Goal: Information Seeking & Learning: Learn about a topic

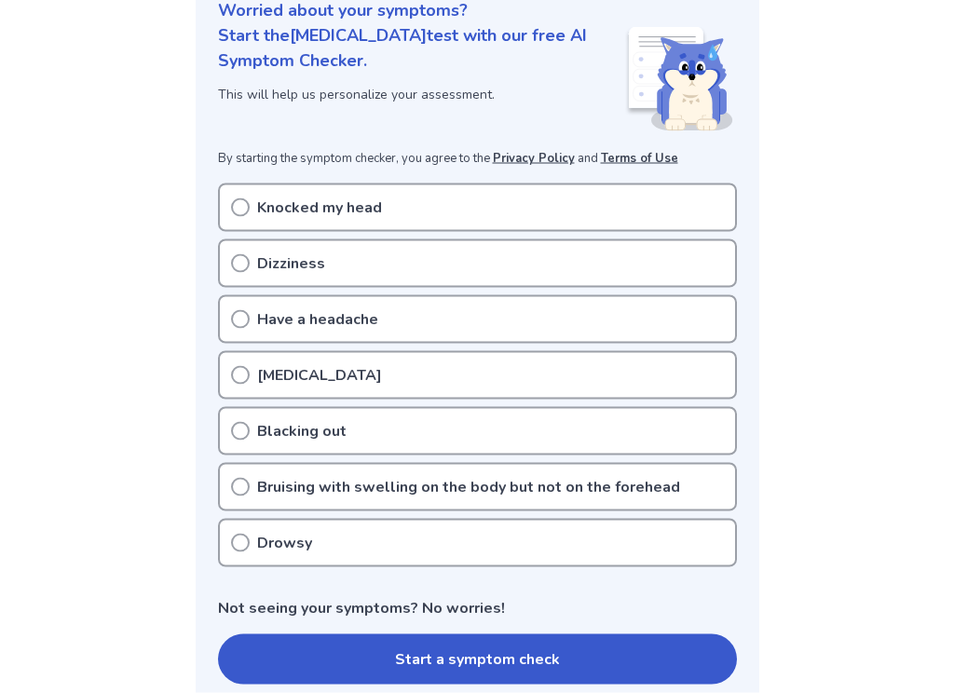
scroll to position [243, 0]
click at [238, 215] on div "Knocked my head" at bounding box center [477, 207] width 519 height 48
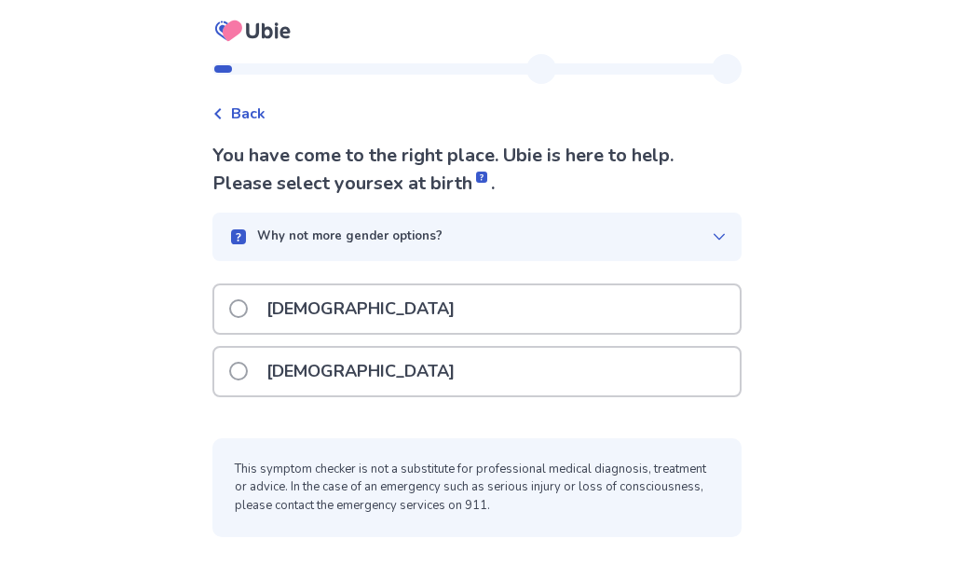
click at [252, 380] on label "[DEMOGRAPHIC_DATA]" at bounding box center [347, 372] width 237 height 48
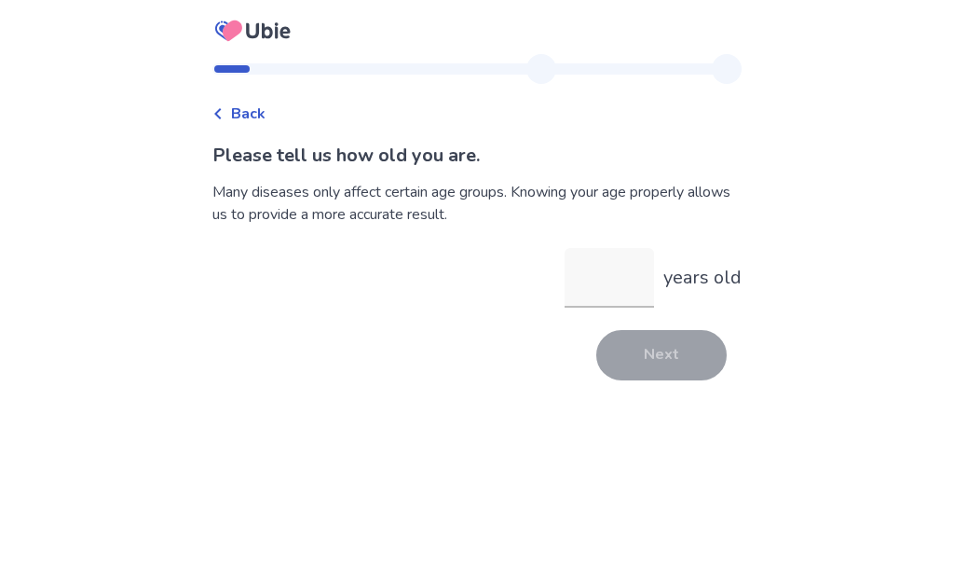
click at [600, 285] on input "years old" at bounding box center [609, 278] width 89 height 60
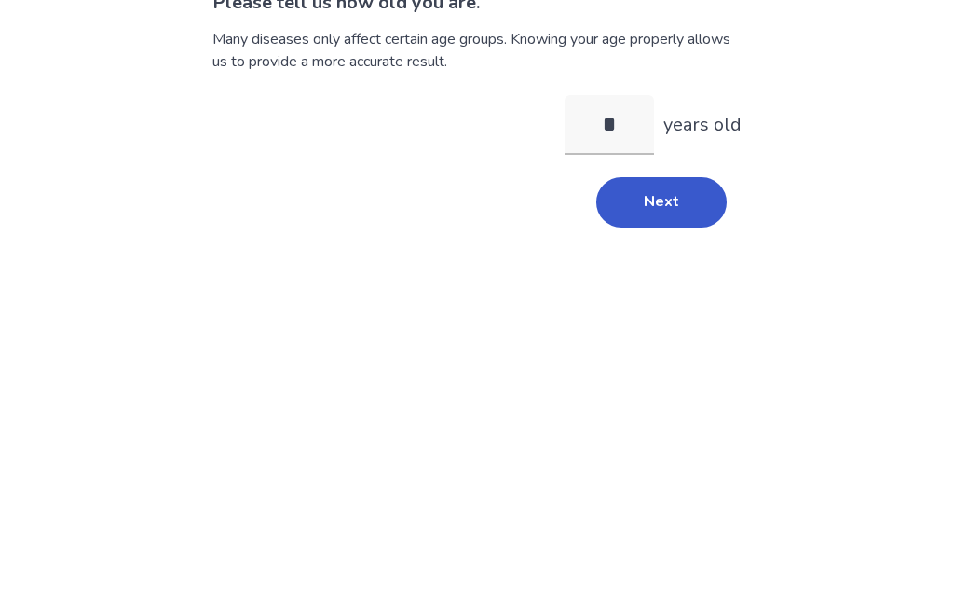
type input "**"
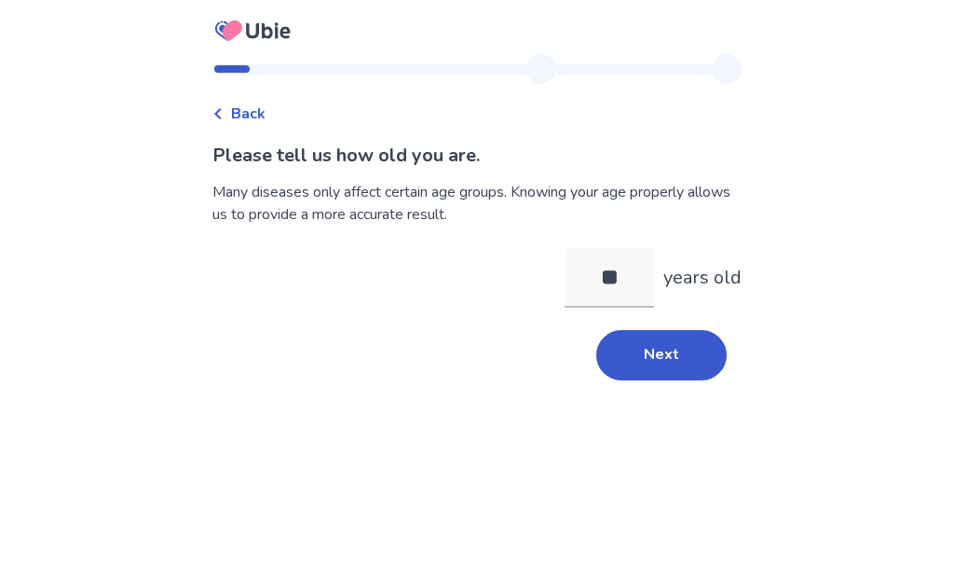
click at [667, 364] on button "Next" at bounding box center [661, 355] width 130 height 50
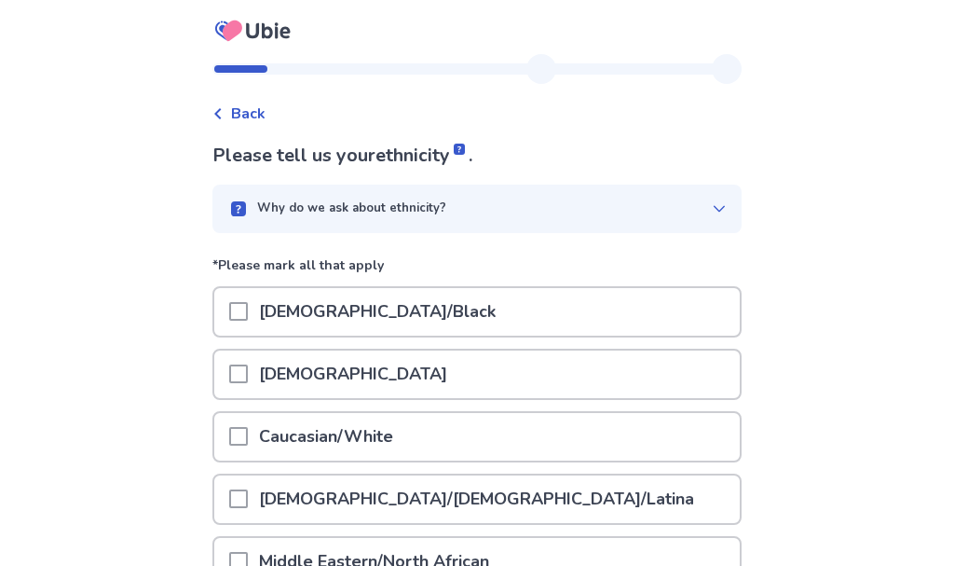
click at [248, 427] on span at bounding box center [238, 436] width 19 height 19
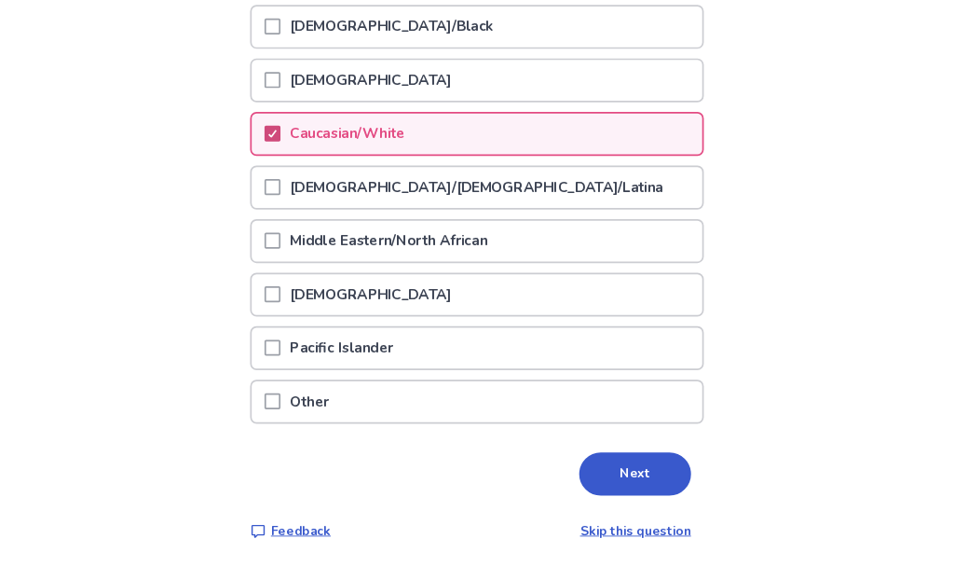
scroll to position [374, 0]
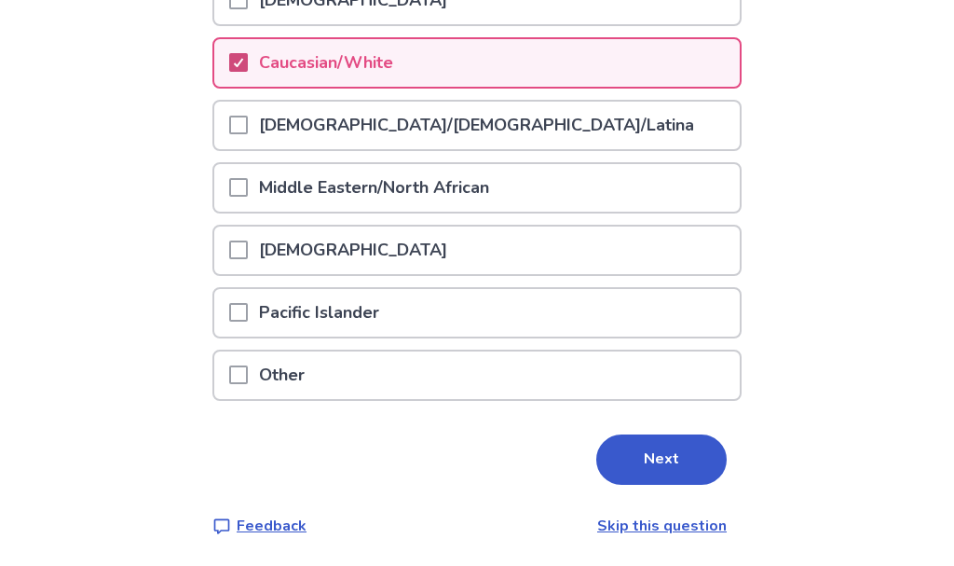
click at [665, 465] on button "Next" at bounding box center [661, 459] width 130 height 50
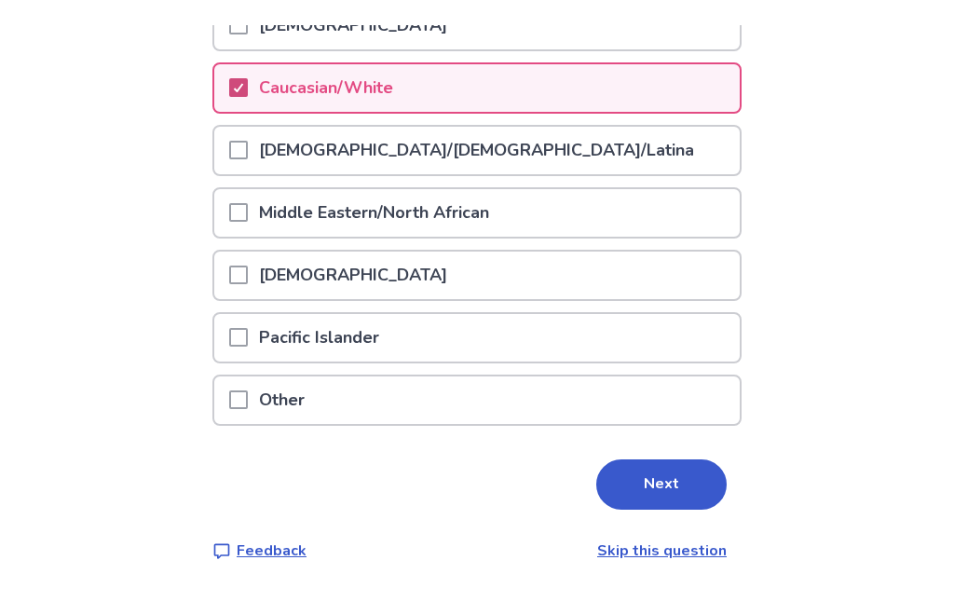
scroll to position [0, 0]
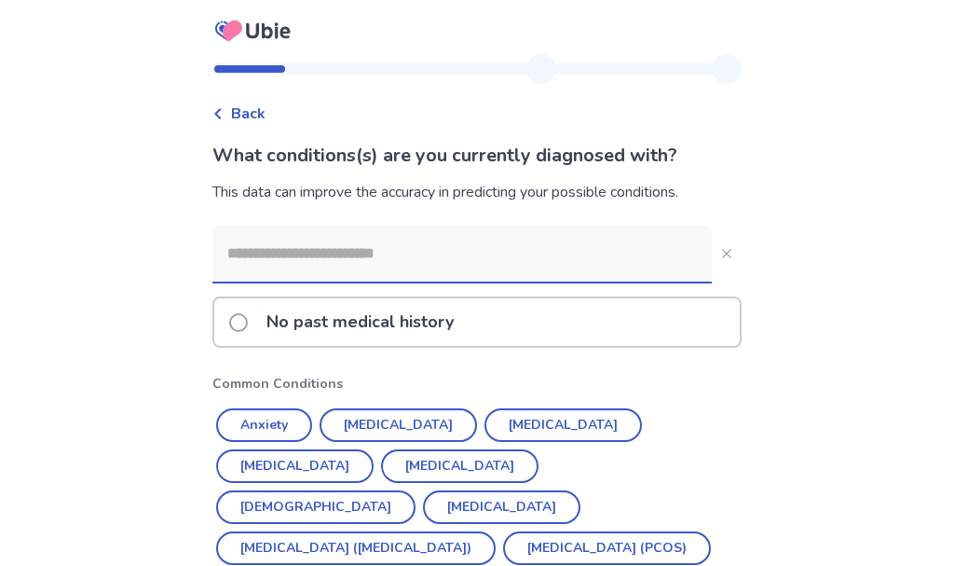
click at [381, 471] on button "[MEDICAL_DATA]" at bounding box center [459, 466] width 157 height 34
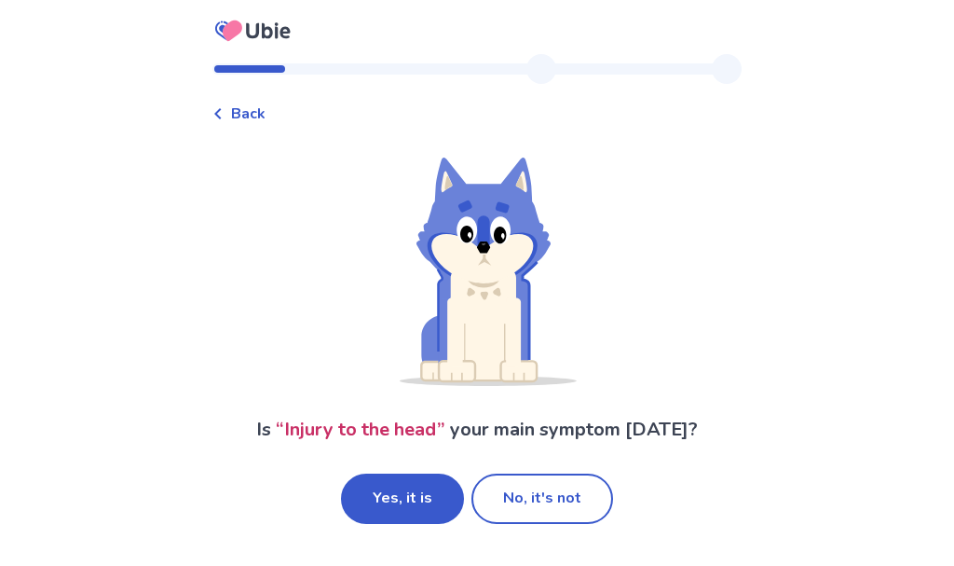
click at [415, 505] on button "Yes, it is" at bounding box center [402, 498] width 123 height 50
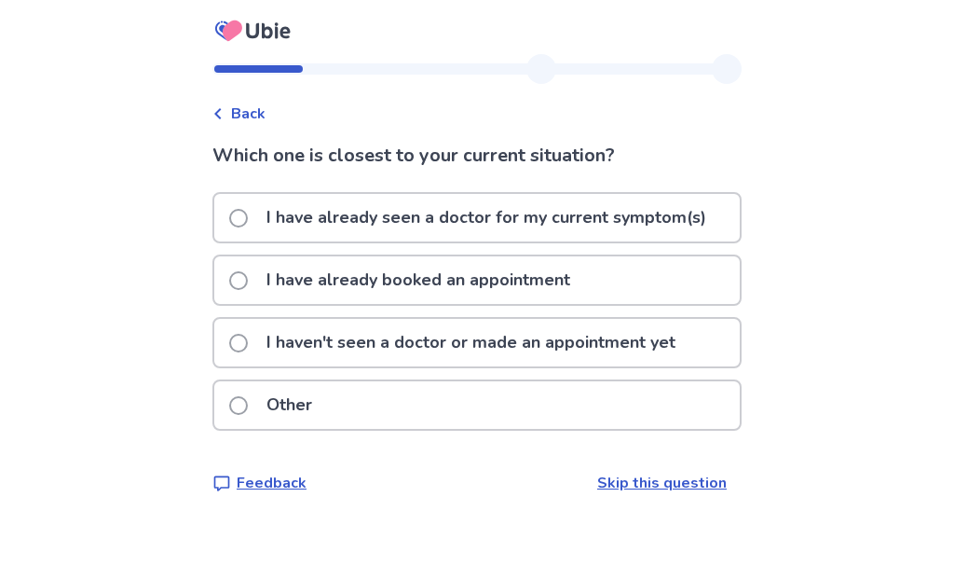
click at [248, 345] on span at bounding box center [238, 343] width 19 height 19
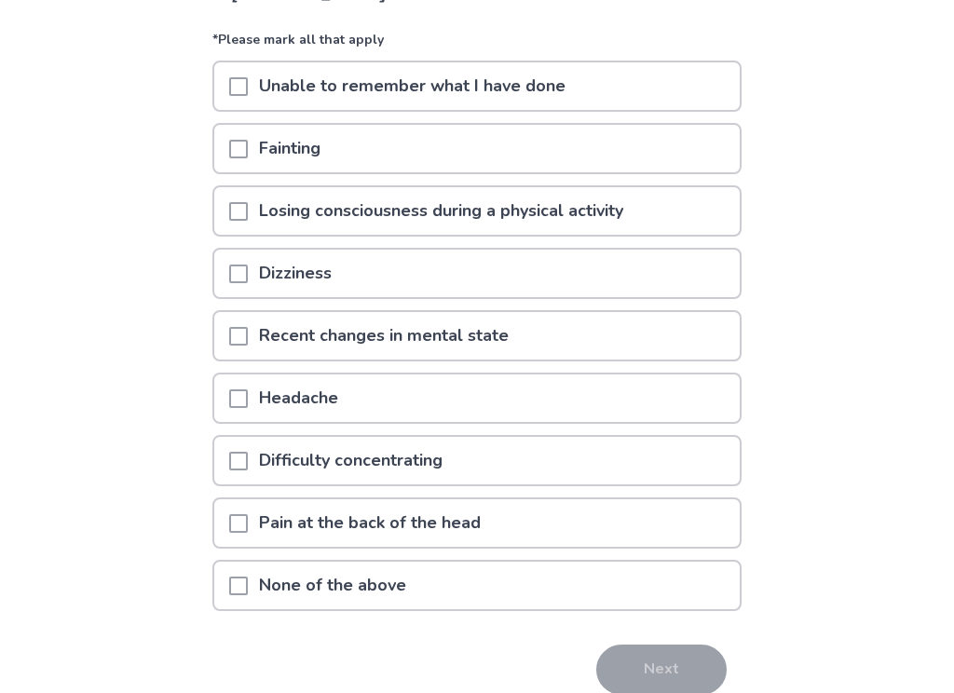
click at [248, 565] on span at bounding box center [238, 587] width 19 height 19
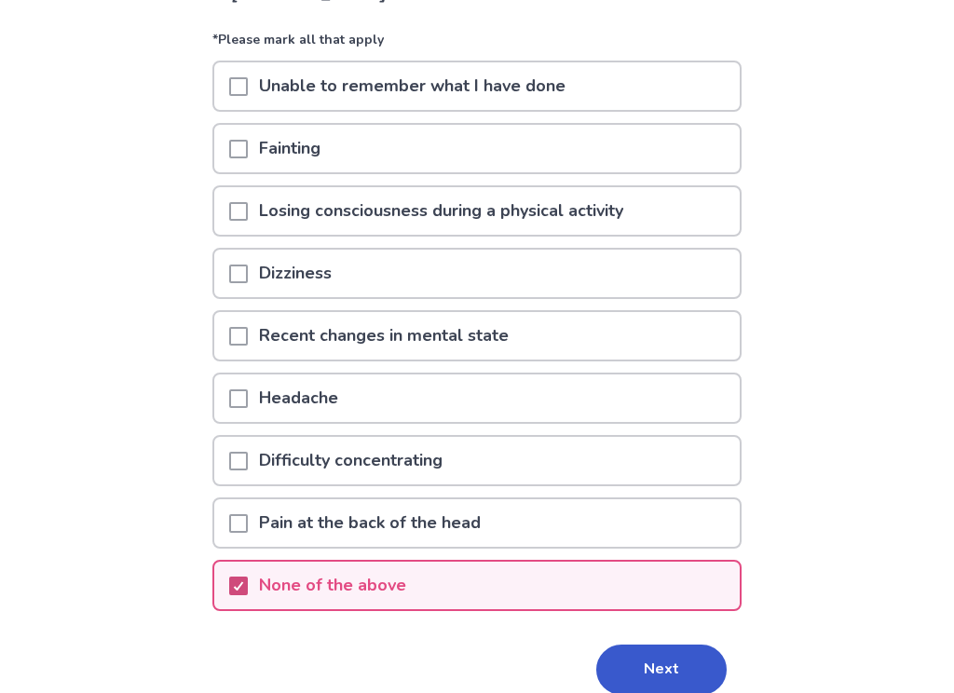
click at [650, 565] on button "Next" at bounding box center [661, 670] width 130 height 50
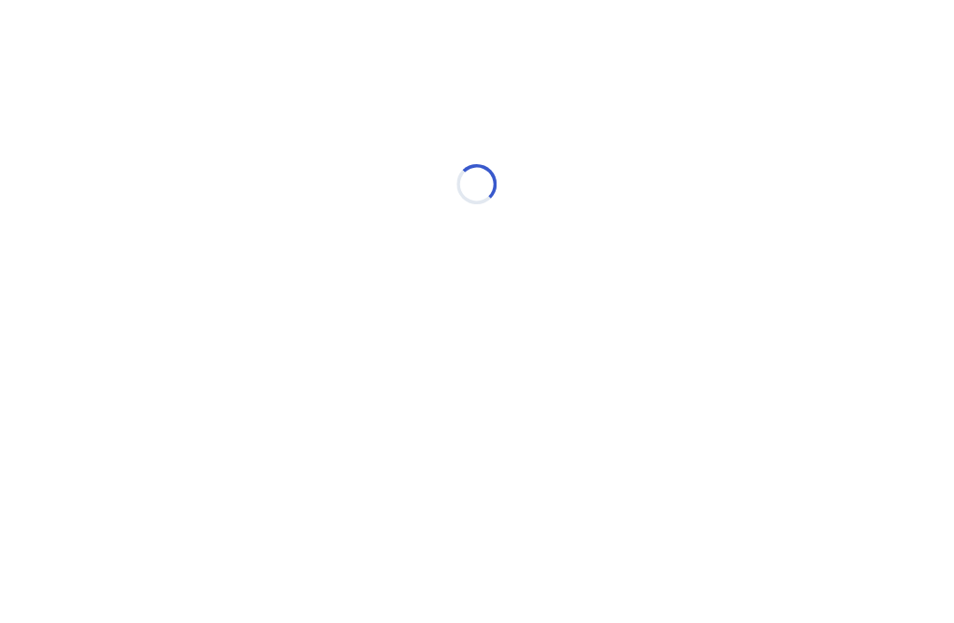
scroll to position [0, 0]
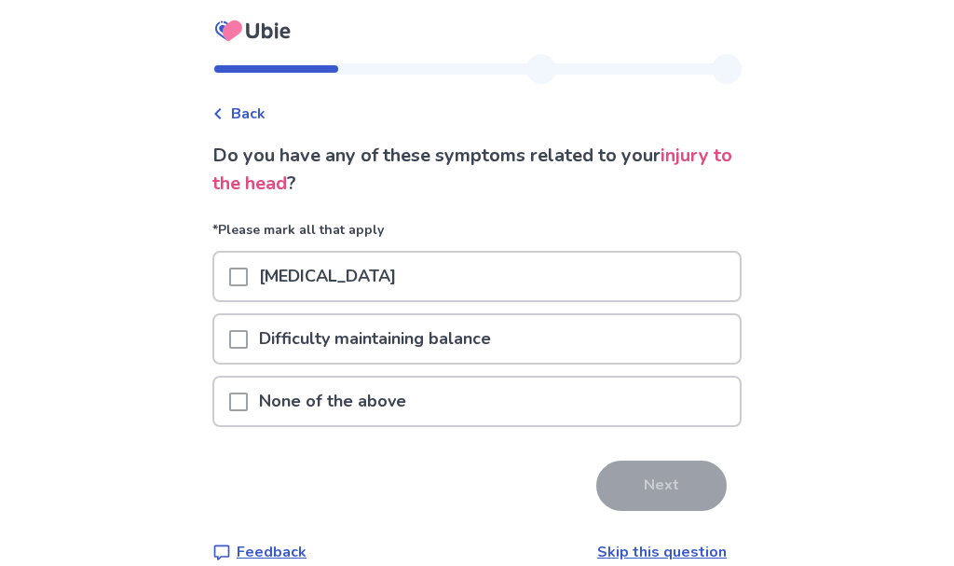
click at [248, 404] on span at bounding box center [238, 401] width 19 height 19
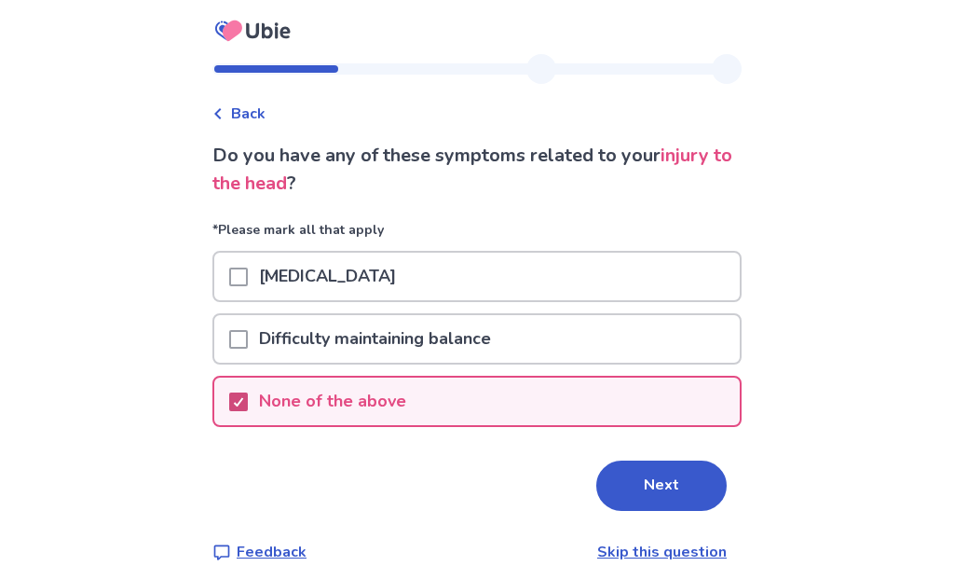
click at [663, 496] on button "Next" at bounding box center [661, 485] width 130 height 50
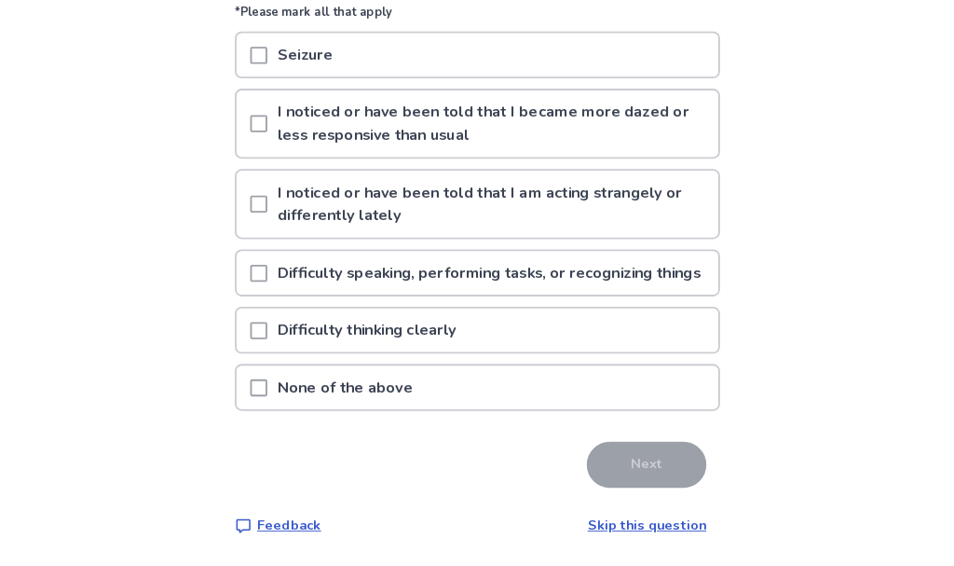
scroll to position [290, 0]
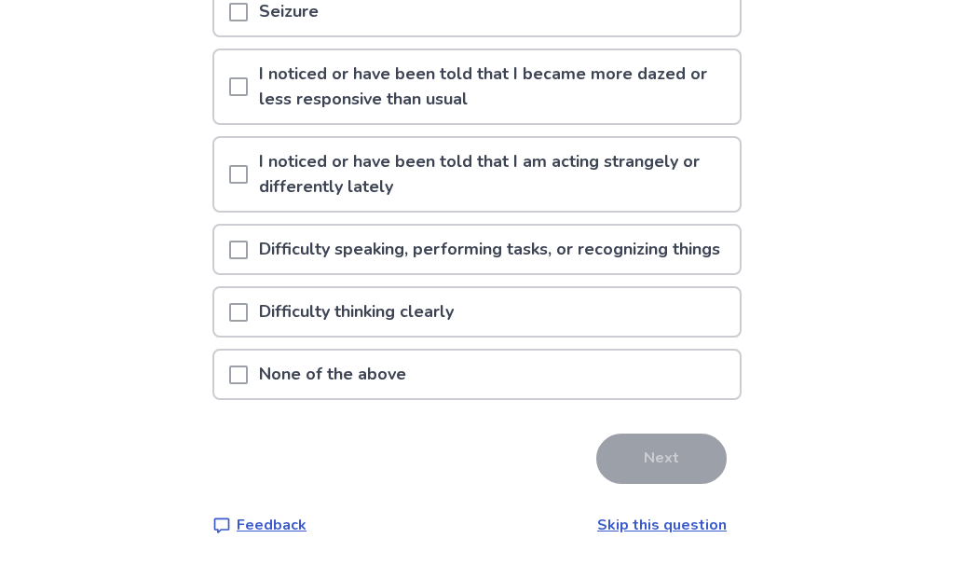
click at [333, 379] on p "None of the above" at bounding box center [333, 374] width 170 height 48
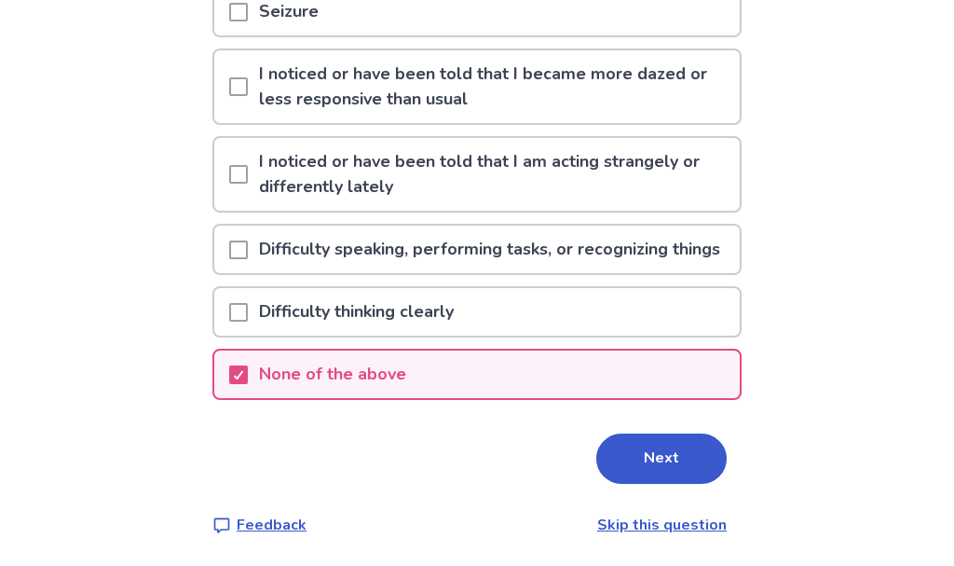
click at [673, 467] on button "Next" at bounding box center [661, 458] width 130 height 50
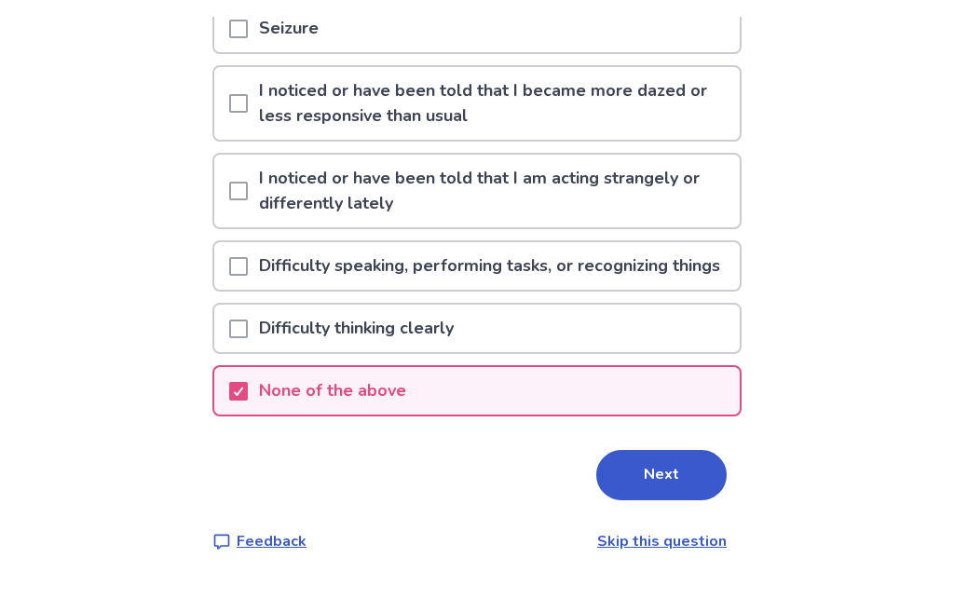
scroll to position [0, 0]
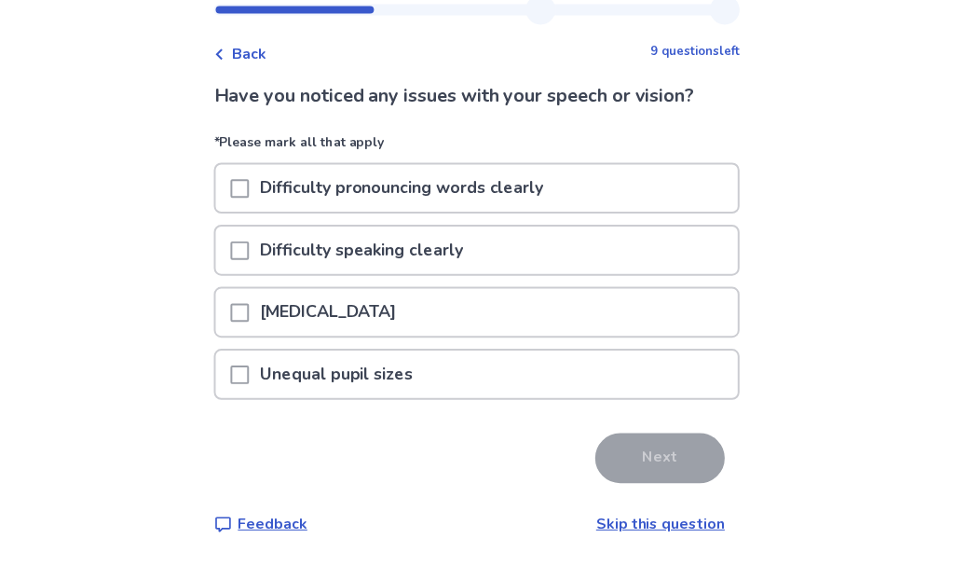
scroll to position [62, 0]
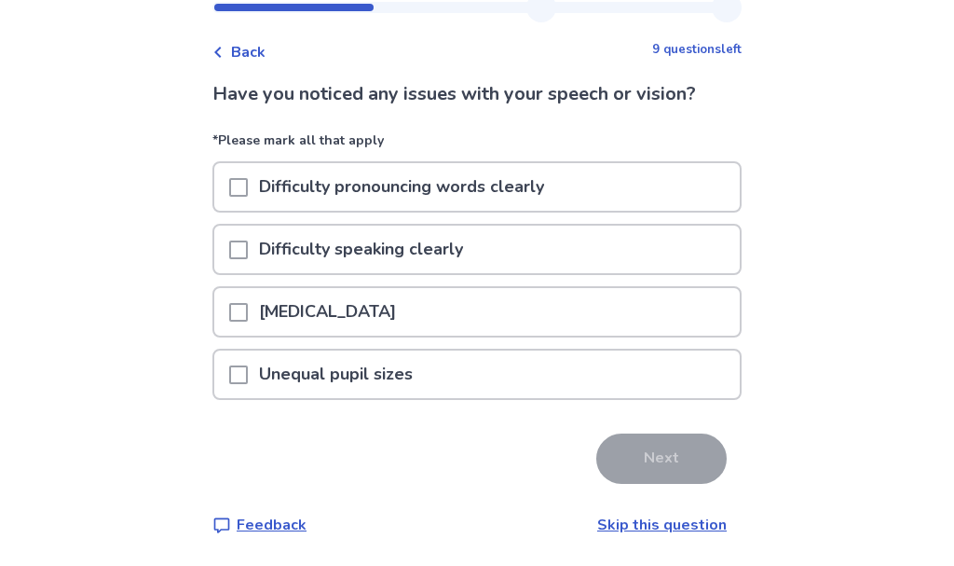
click at [691, 532] on link "Skip this question" at bounding box center [662, 524] width 130 height 21
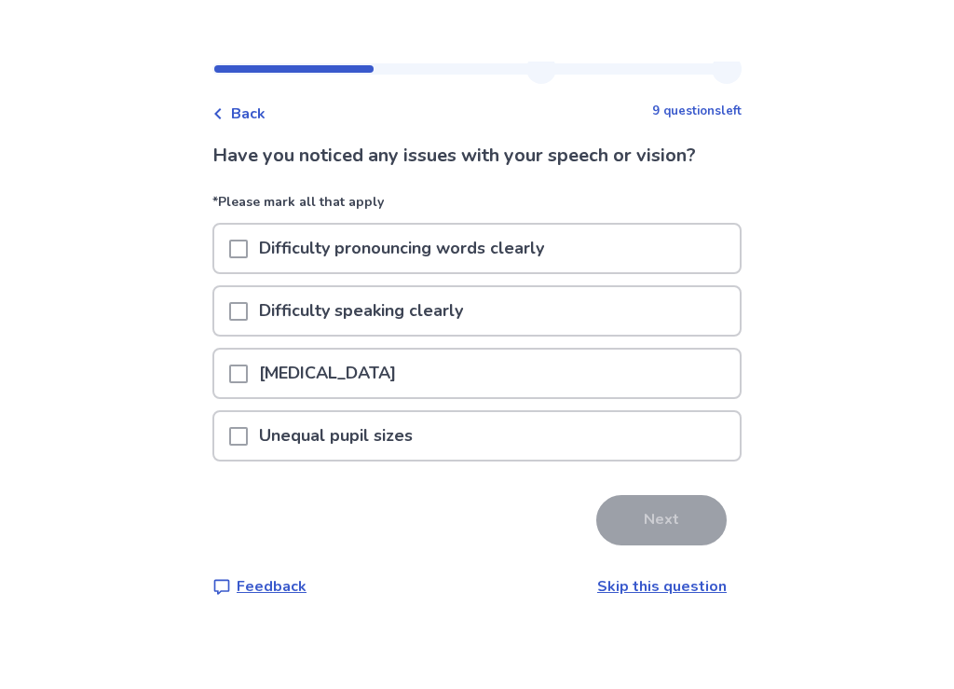
scroll to position [0, 0]
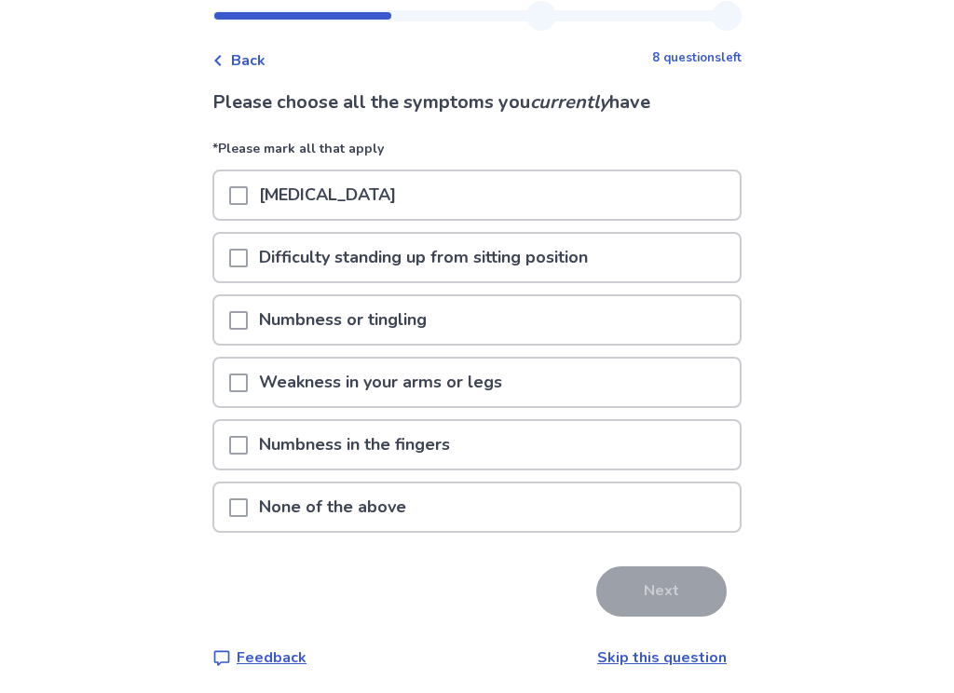
scroll to position [52, 0]
click at [248, 511] on span at bounding box center [238, 508] width 19 height 19
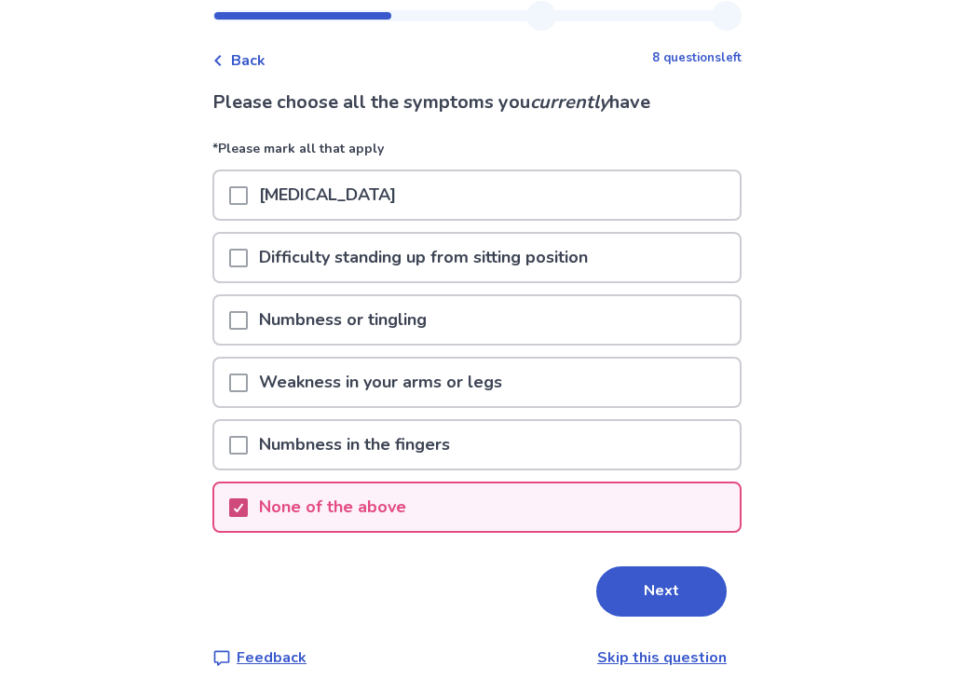
click at [674, 565] on button "Next" at bounding box center [661, 592] width 130 height 50
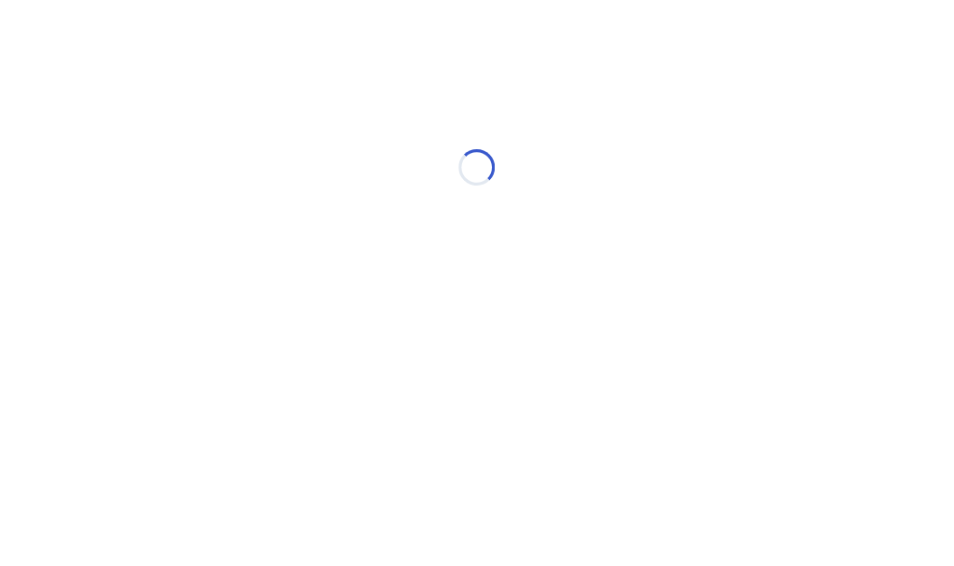
scroll to position [0, 0]
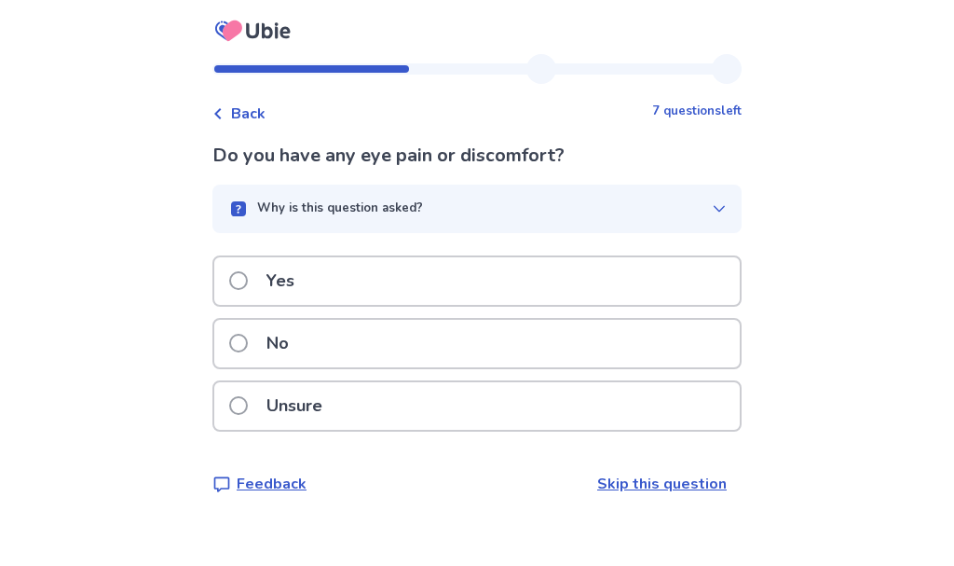
click at [295, 349] on p "No" at bounding box center [277, 344] width 45 height 48
click at [406, 350] on div "No" at bounding box center [477, 344] width 526 height 48
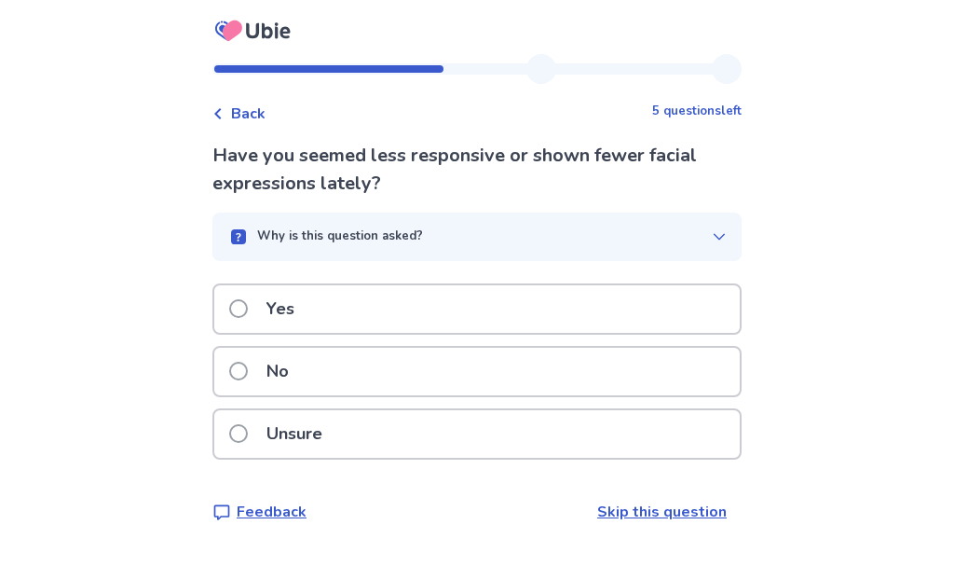
click at [341, 372] on div "No" at bounding box center [477, 372] width 526 height 48
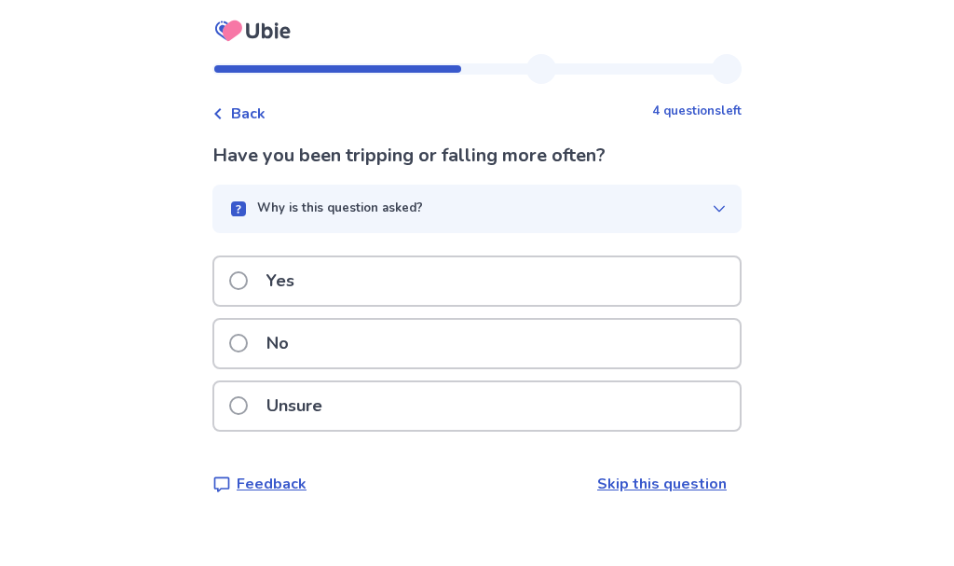
click at [344, 349] on div "No" at bounding box center [477, 344] width 526 height 48
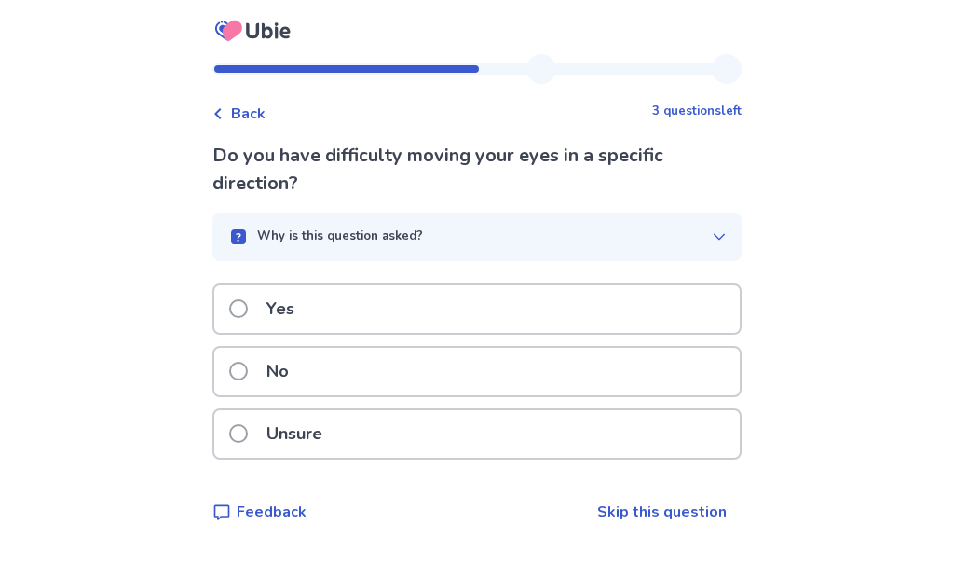
click at [360, 373] on div "No" at bounding box center [477, 372] width 526 height 48
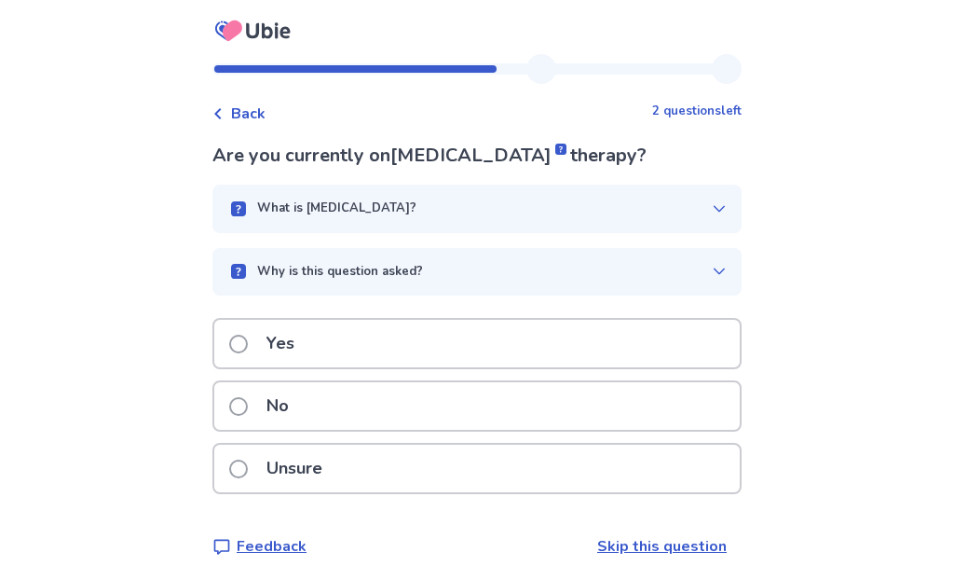
click at [346, 408] on div "No" at bounding box center [477, 406] width 526 height 48
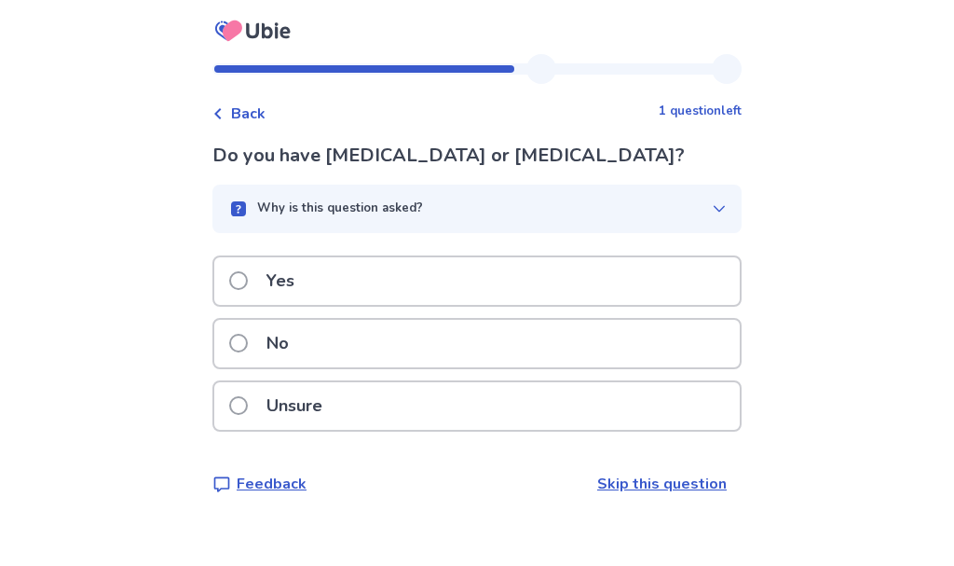
click at [300, 354] on p "No" at bounding box center [277, 344] width 45 height 48
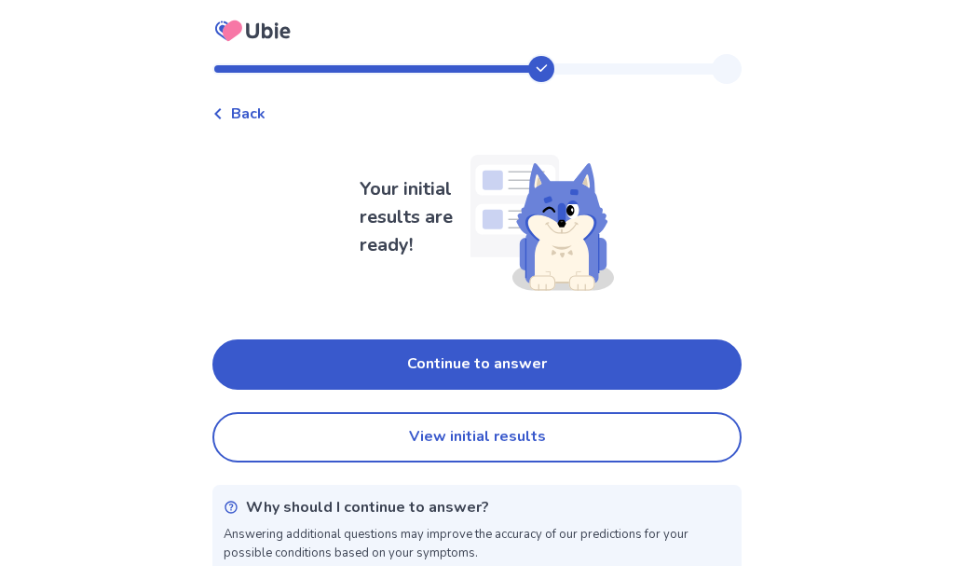
click at [528, 448] on button "View initial results" at bounding box center [476, 437] width 529 height 50
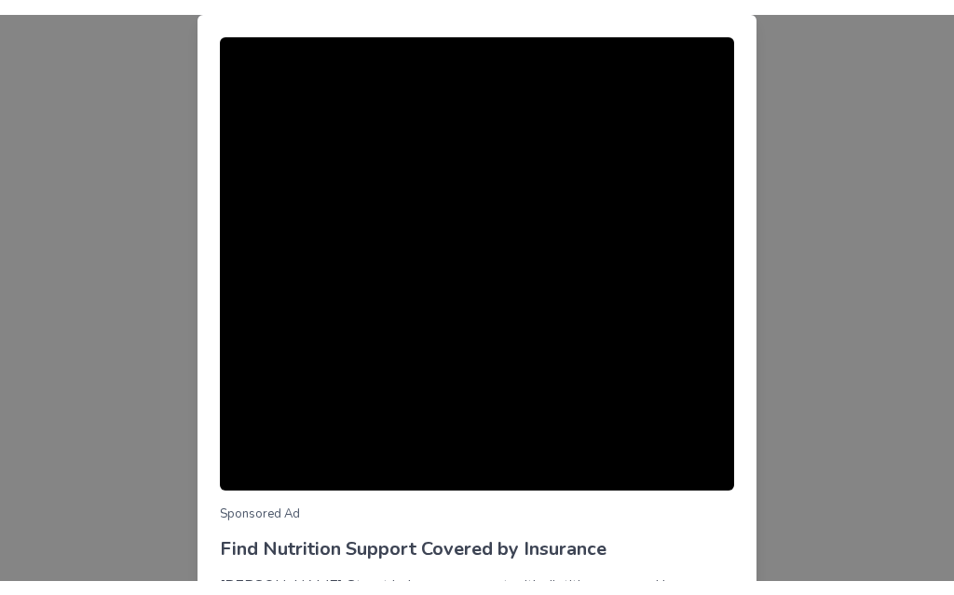
scroll to position [209, 0]
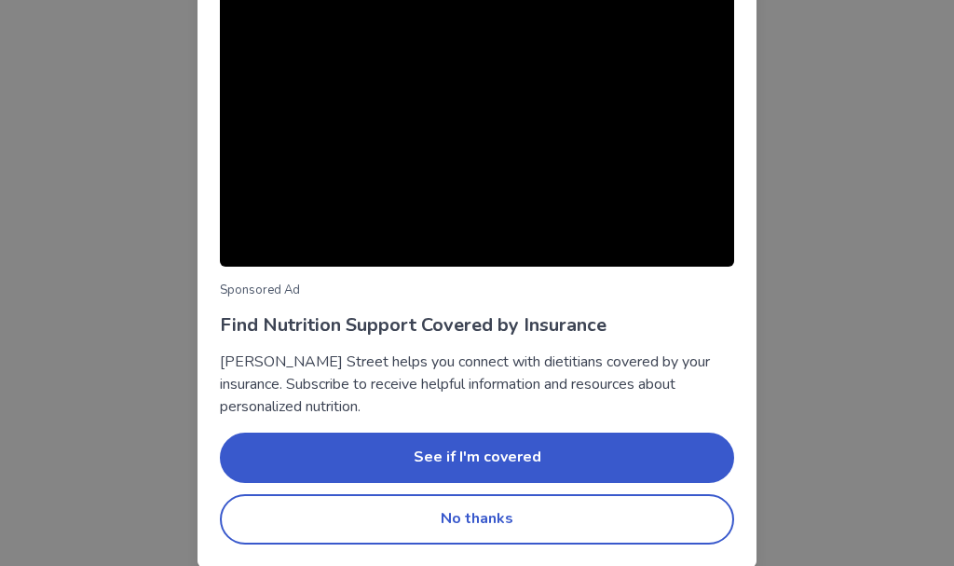
click at [490, 519] on button "No thanks" at bounding box center [477, 519] width 514 height 50
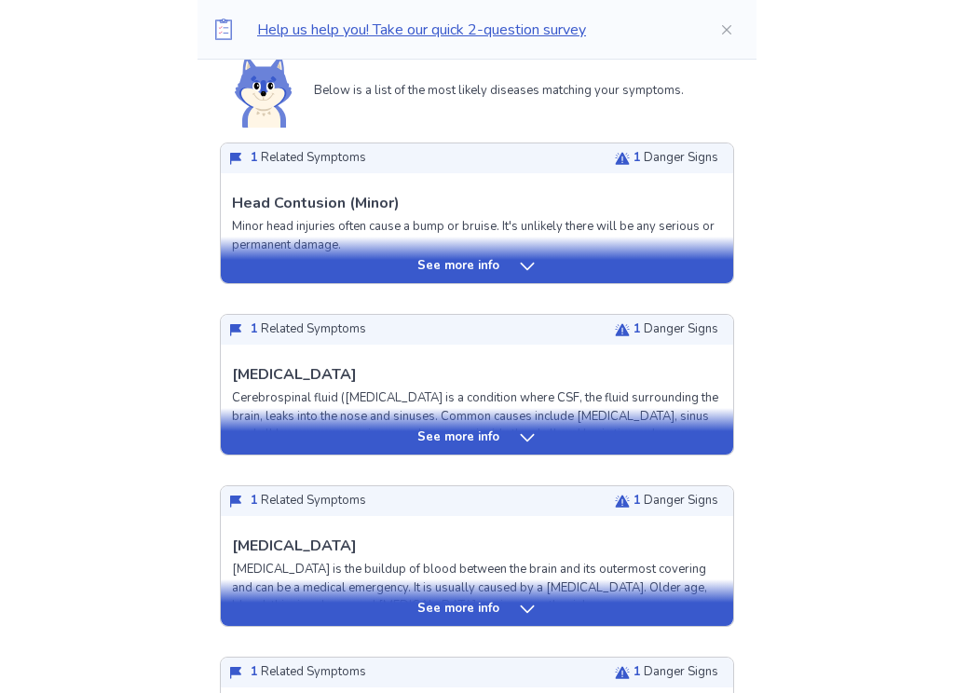
scroll to position [448, 0]
click at [523, 265] on icon at bounding box center [527, 266] width 19 height 19
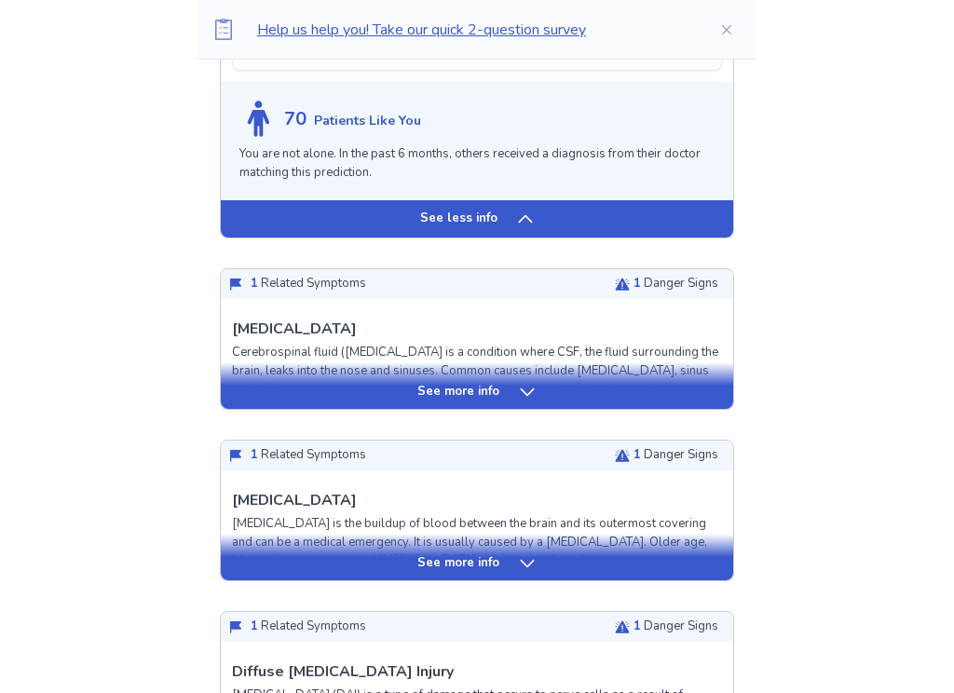
scroll to position [1717, 0]
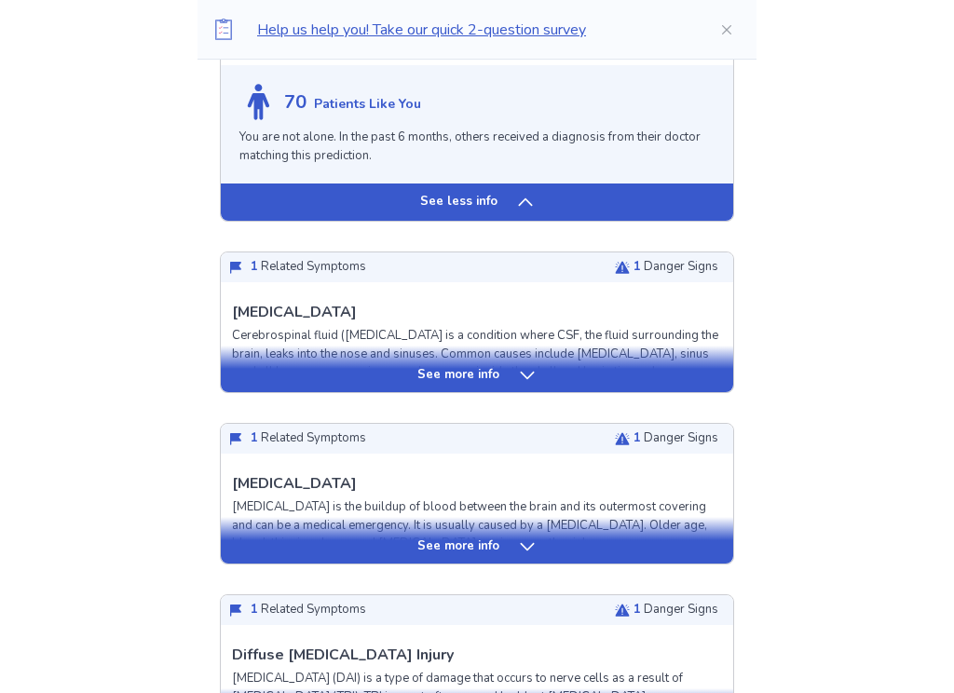
click at [500, 385] on div "See more info" at bounding box center [477, 375] width 513 height 19
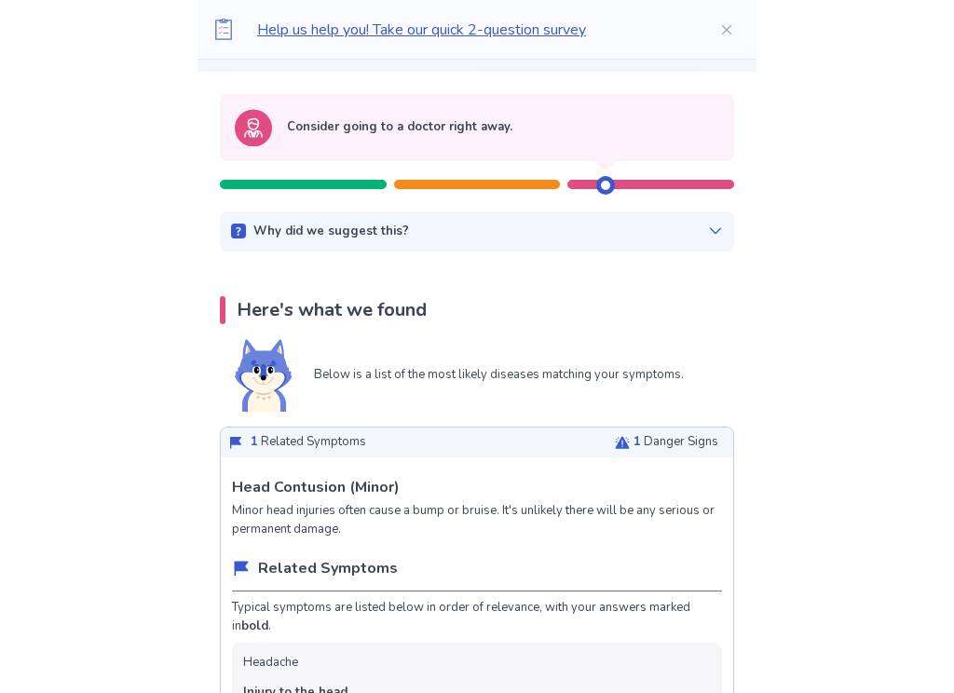
scroll to position [170, 0]
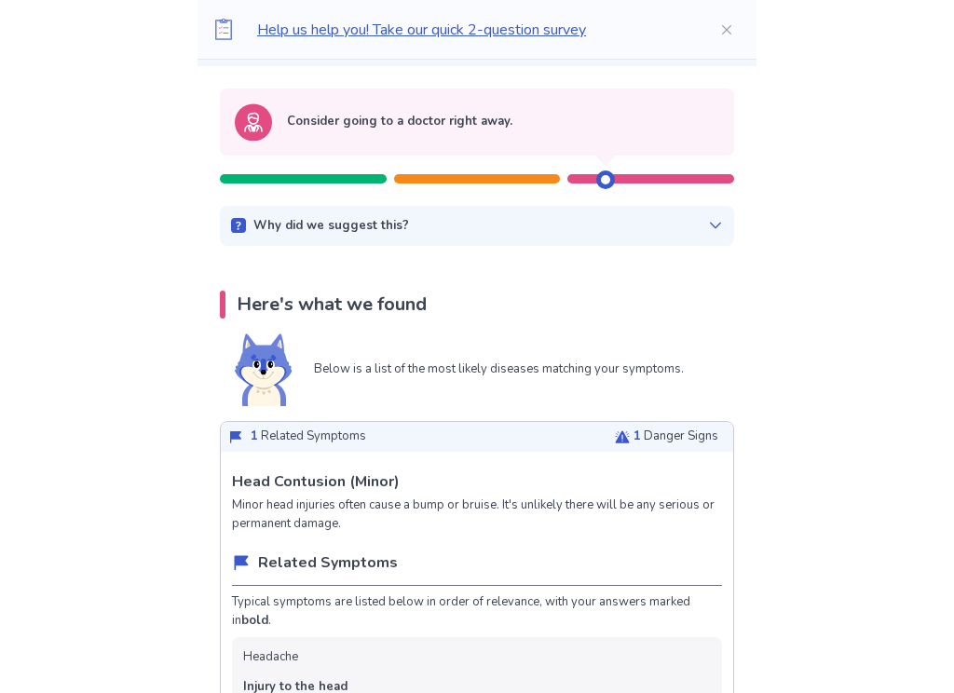
click at [669, 441] on p "1 Danger Signs" at bounding box center [676, 437] width 85 height 19
click at [642, 434] on p "1 Danger Signs" at bounding box center [676, 437] width 85 height 19
click at [615, 435] on icon at bounding box center [622, 437] width 15 height 12
click at [613, 446] on div "1 Related Symptoms 1 Danger Signs" at bounding box center [477, 437] width 513 height 30
click at [615, 448] on div "1 Related Symptoms 1 Danger Signs" at bounding box center [477, 437] width 513 height 30
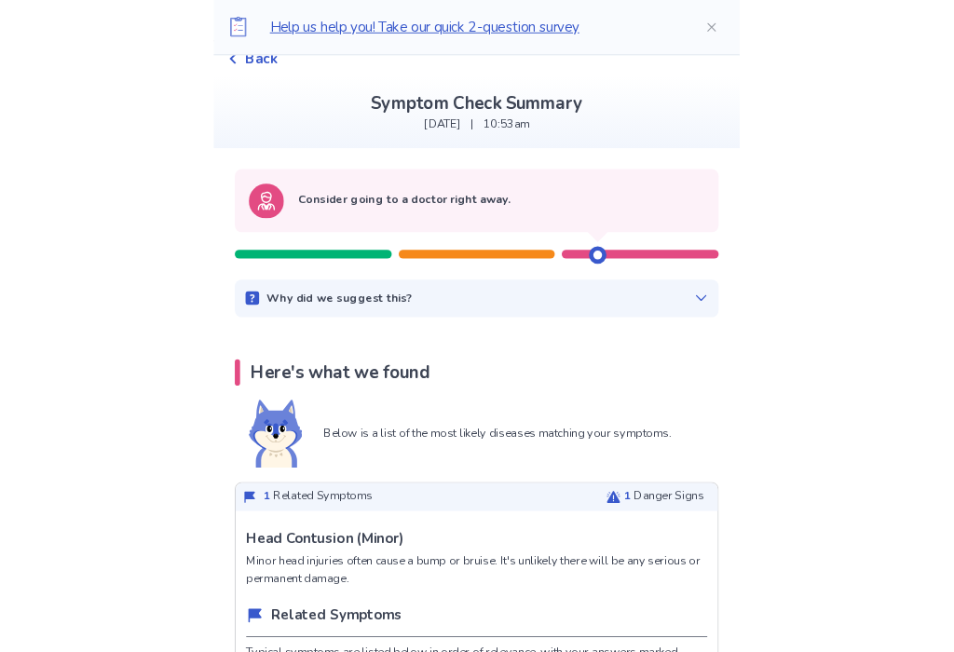
scroll to position [0, 0]
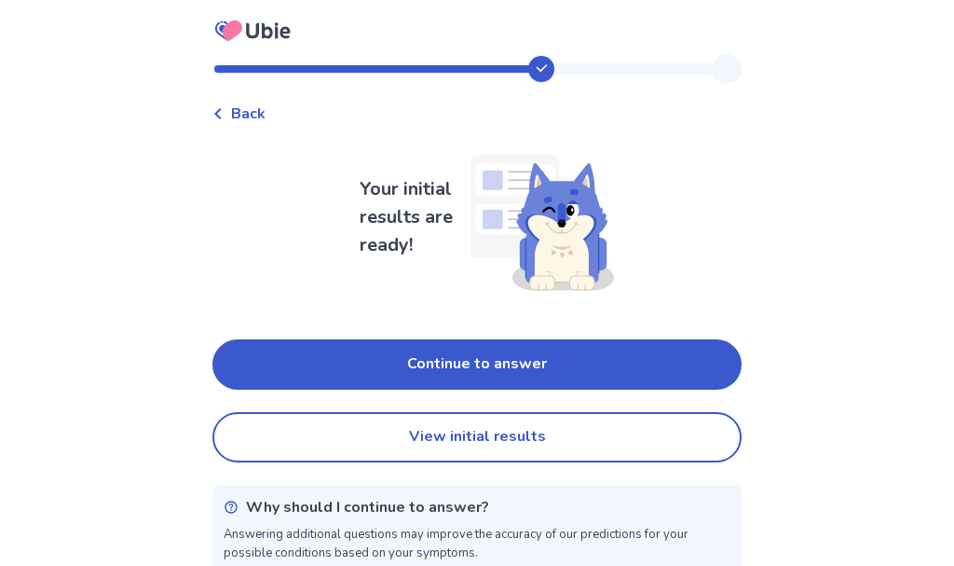
click at [531, 375] on button "Continue to answer" at bounding box center [476, 364] width 529 height 50
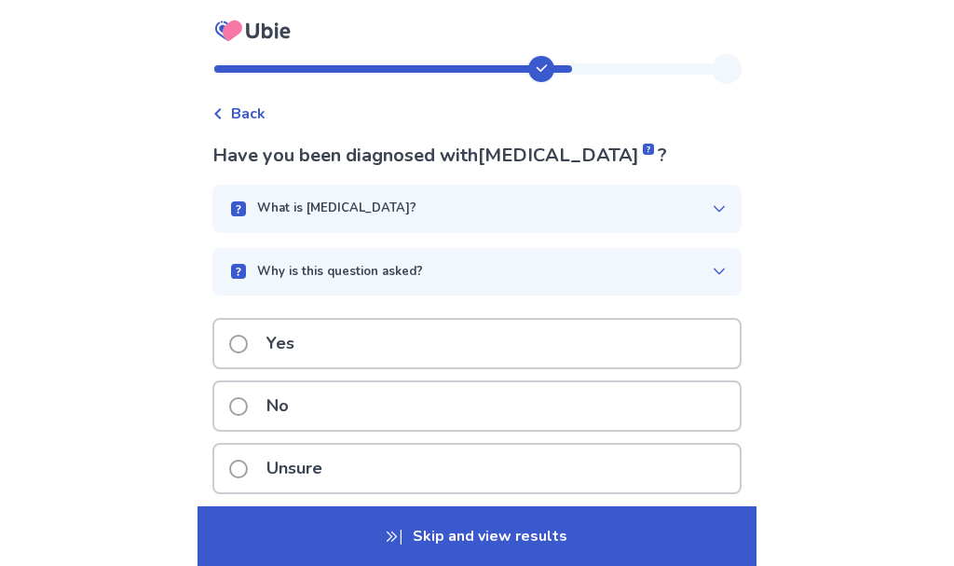
click at [300, 409] on p "No" at bounding box center [277, 406] width 45 height 48
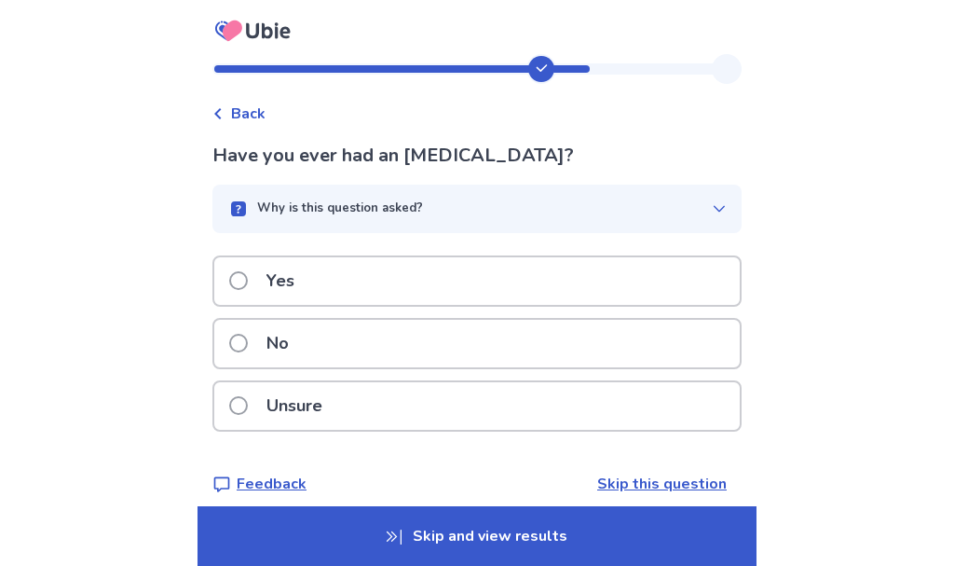
click at [385, 357] on div "No" at bounding box center [477, 344] width 526 height 48
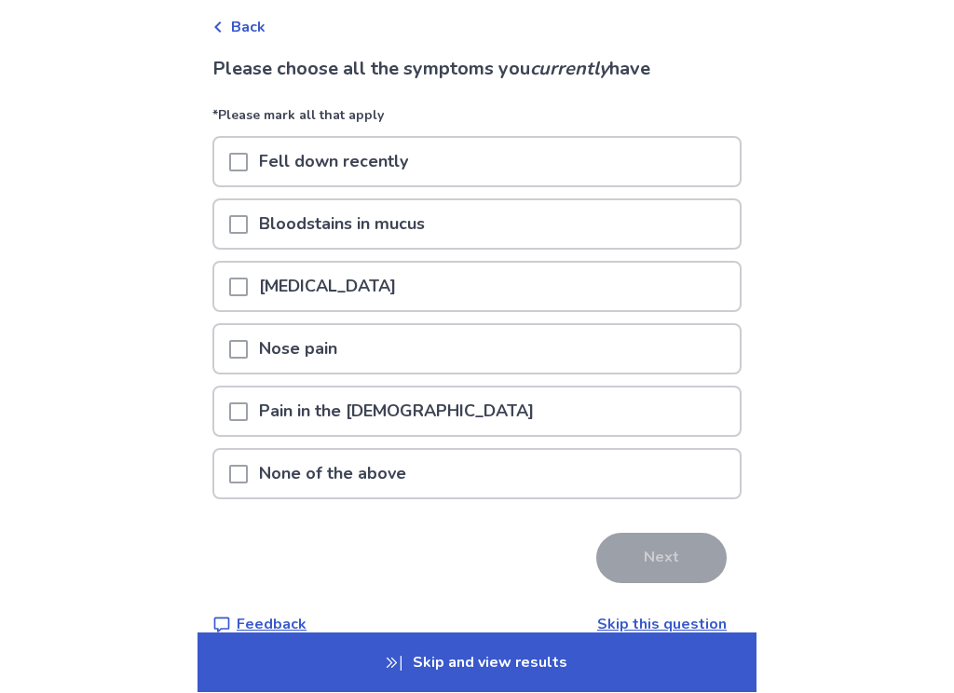
click at [302, 472] on p "None of the above" at bounding box center [333, 475] width 170 height 48
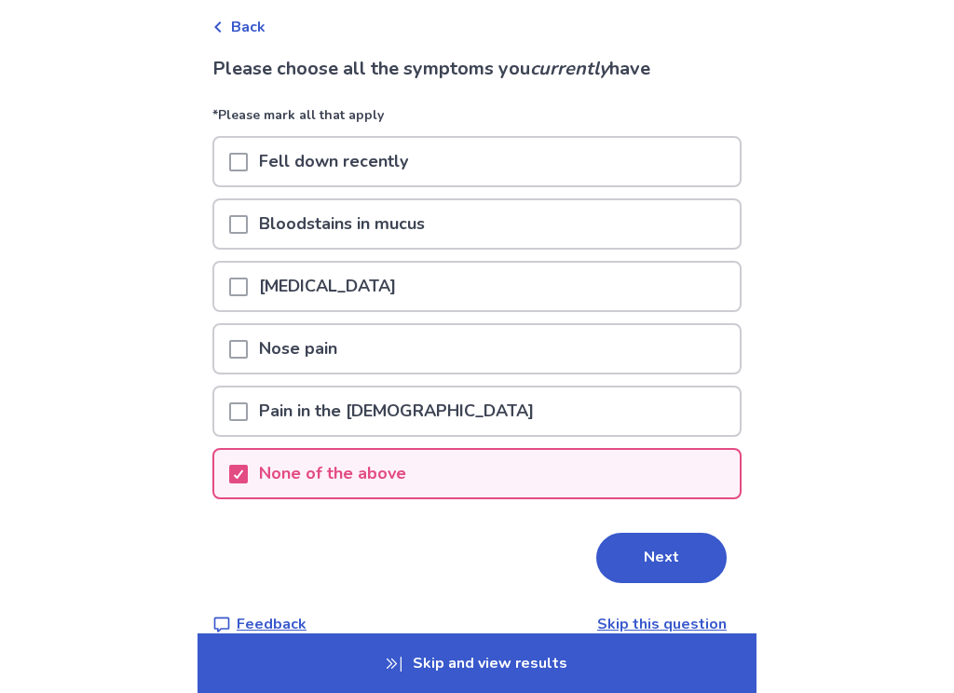
click at [658, 564] on button "Next" at bounding box center [661, 558] width 130 height 50
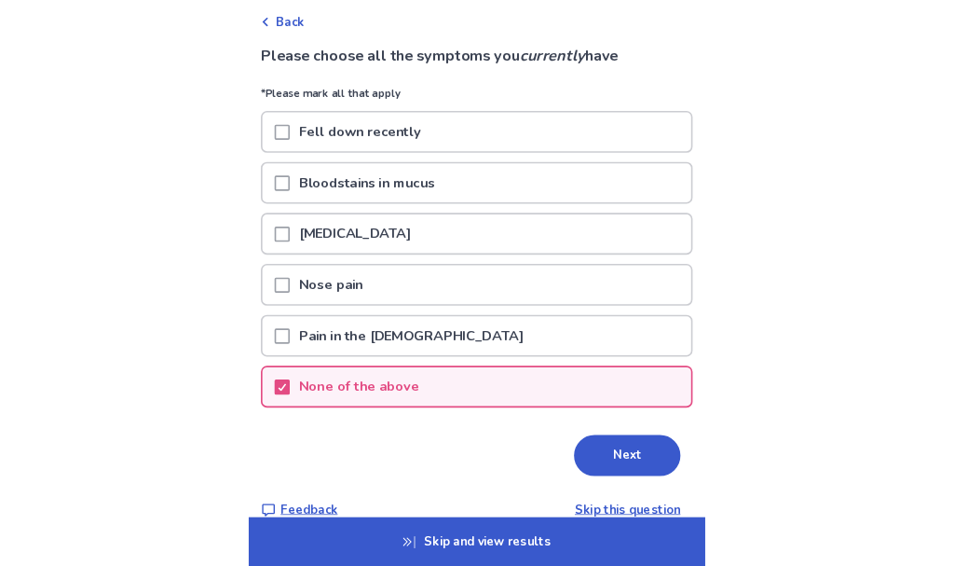
scroll to position [0, 0]
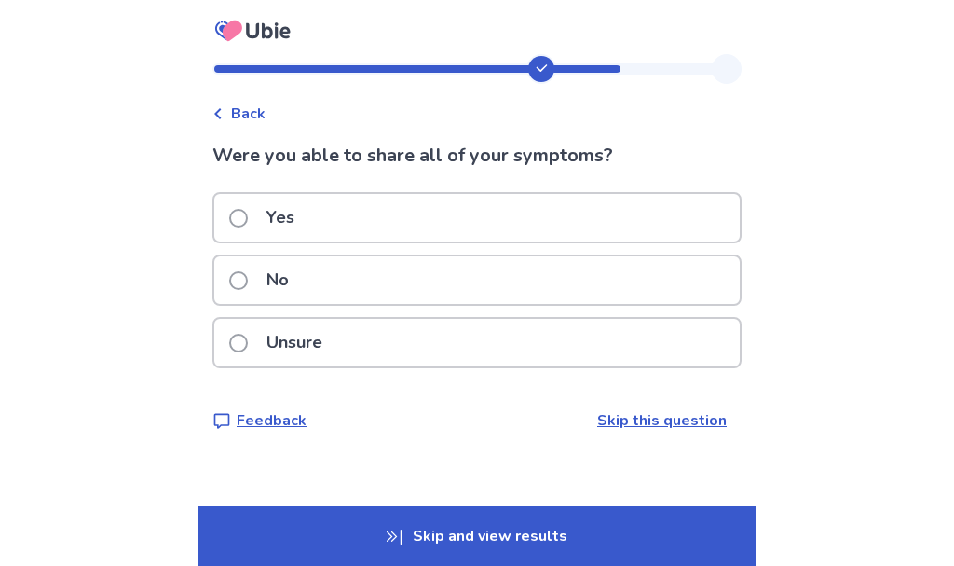
click at [367, 227] on div "Yes" at bounding box center [477, 218] width 526 height 48
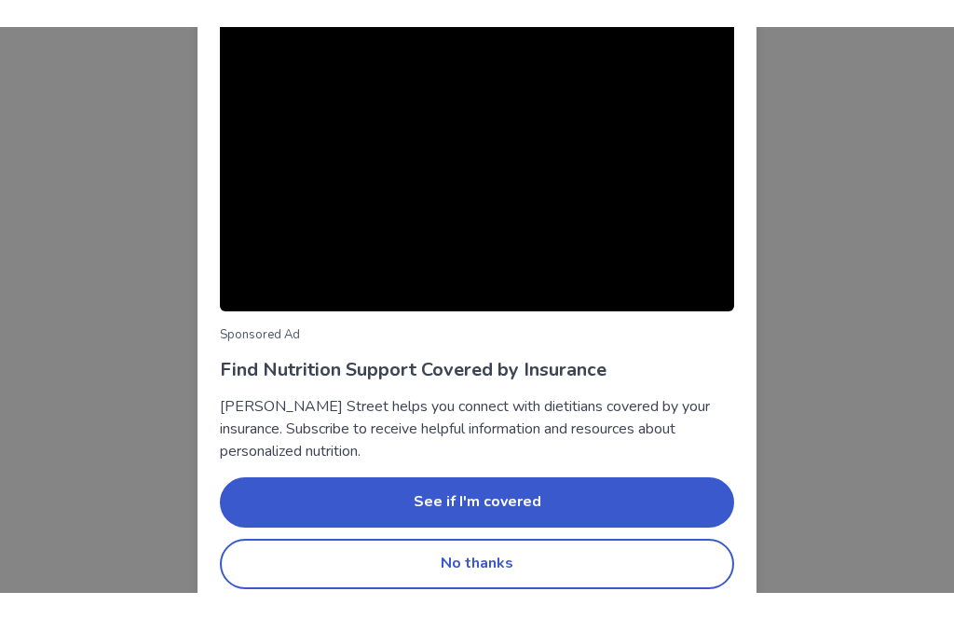
scroll to position [209, 0]
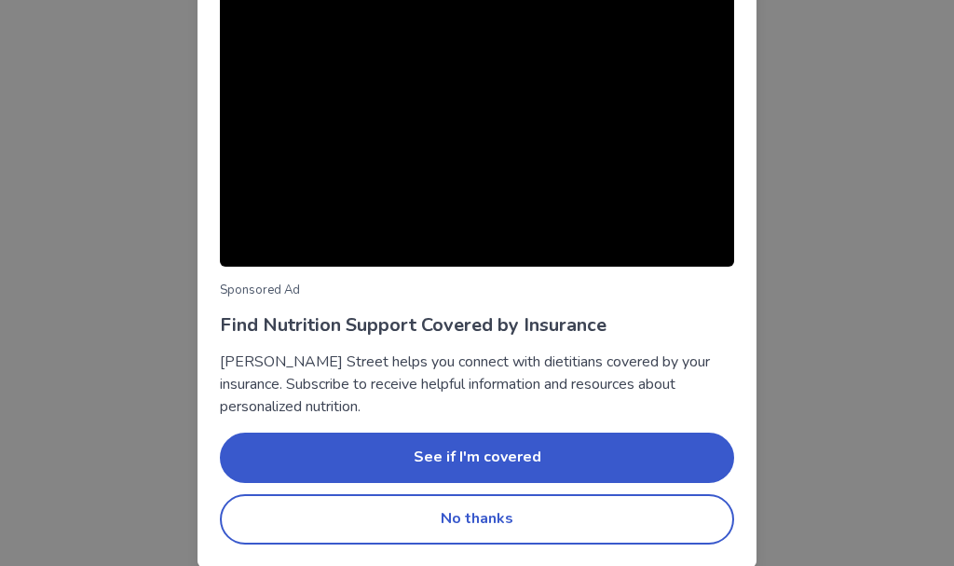
click at [492, 515] on button "No thanks" at bounding box center [477, 519] width 514 height 50
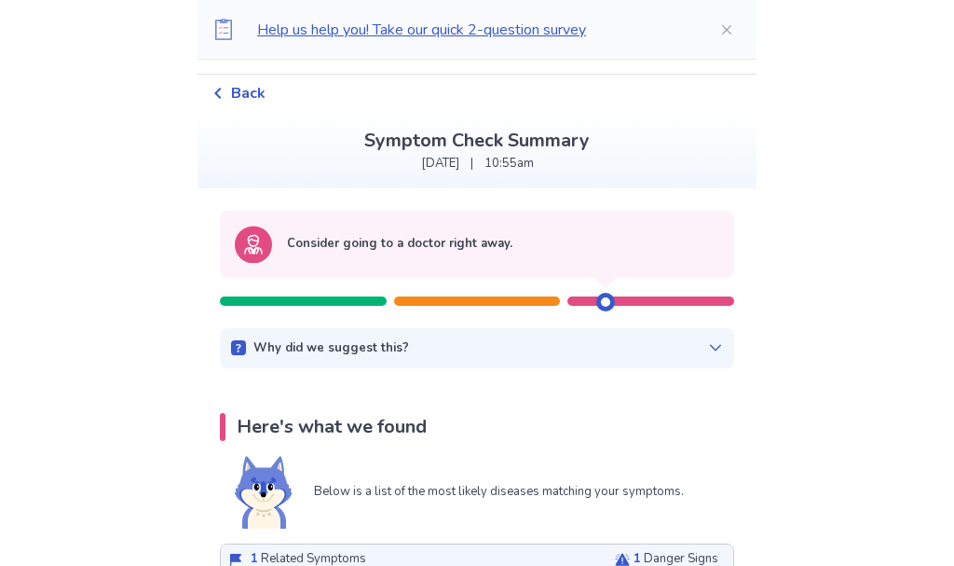
scroll to position [0, 0]
